Goal: Information Seeking & Learning: Check status

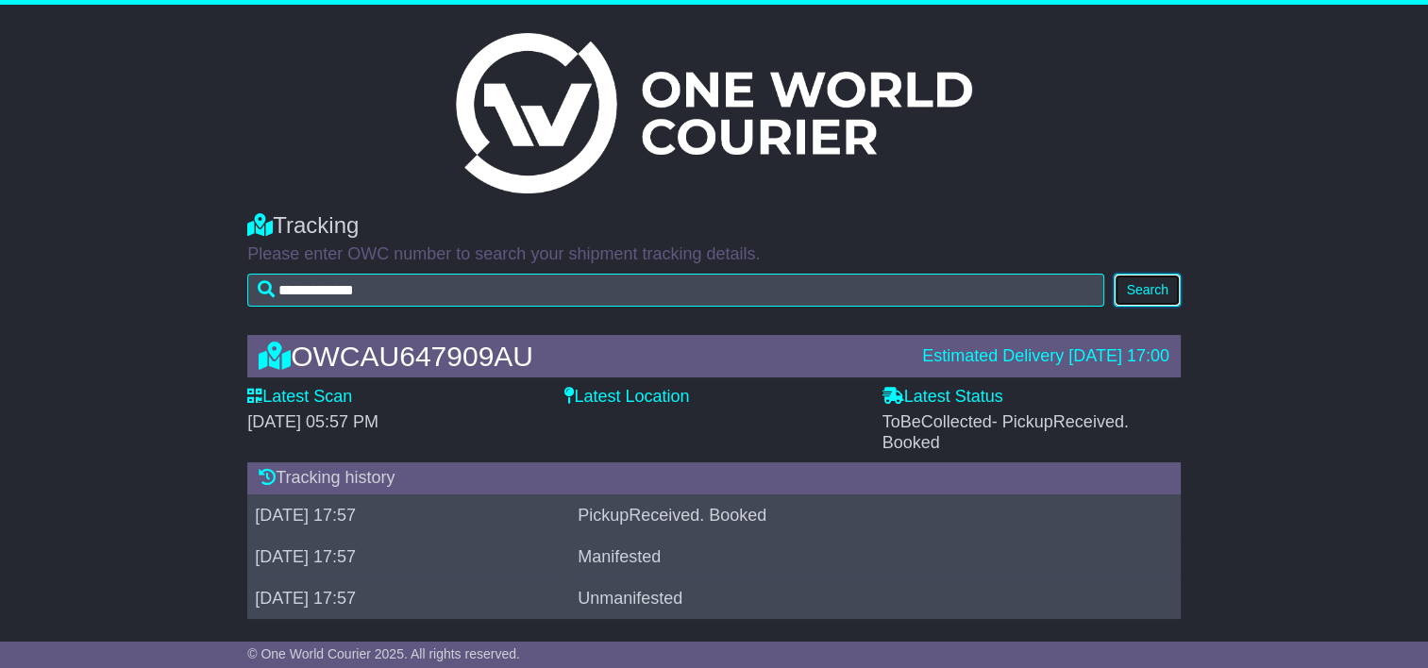
click at [1145, 283] on button "Search" at bounding box center [1147, 290] width 66 height 33
click at [1154, 283] on button "Search" at bounding box center [1147, 290] width 66 height 33
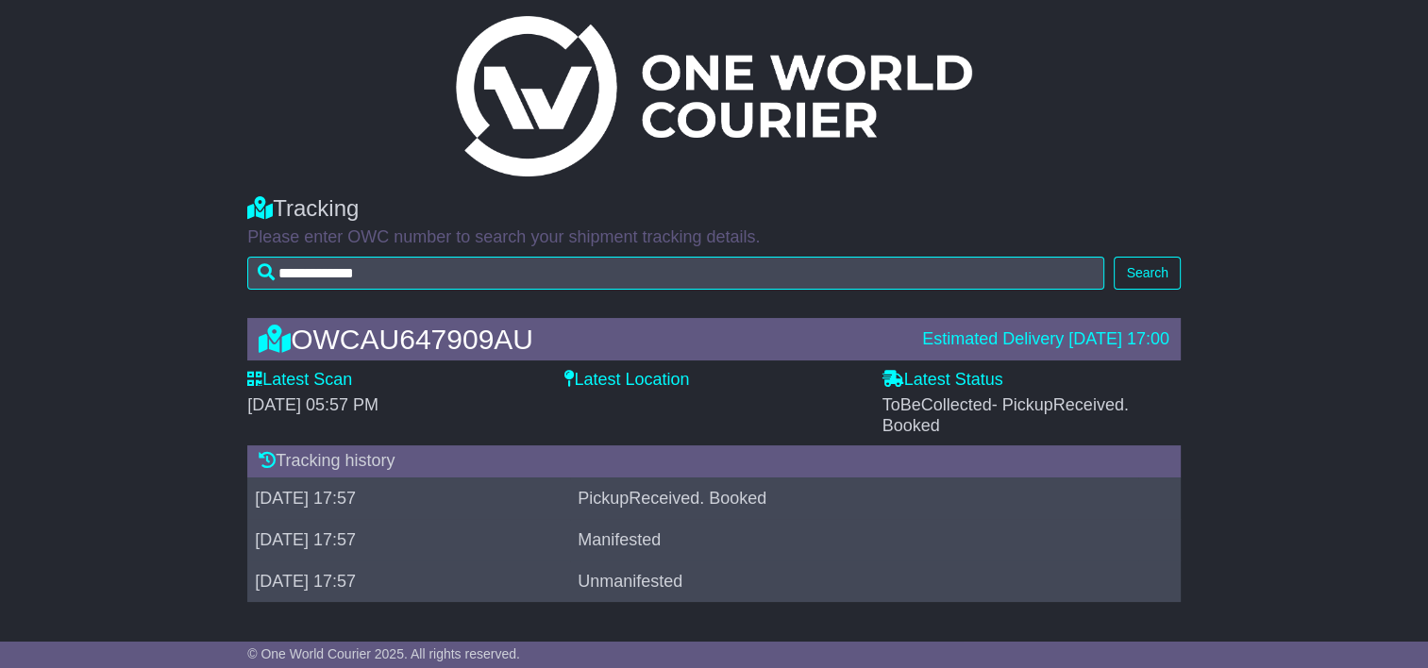
click at [264, 455] on icon at bounding box center [267, 459] width 17 height 17
click at [308, 378] on label "Latest Scan" at bounding box center [299, 380] width 105 height 21
click at [649, 378] on label "Latest Location" at bounding box center [626, 380] width 125 height 21
click at [944, 378] on label "Latest Status" at bounding box center [943, 380] width 121 height 21
